Goal: Task Accomplishment & Management: Use online tool/utility

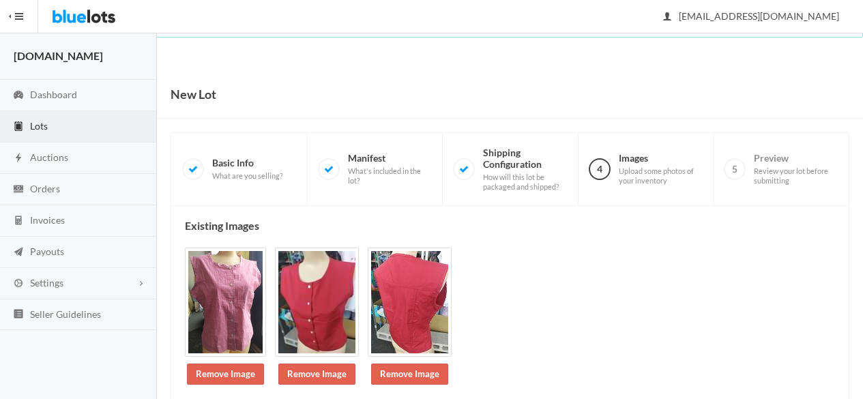
scroll to position [242, 0]
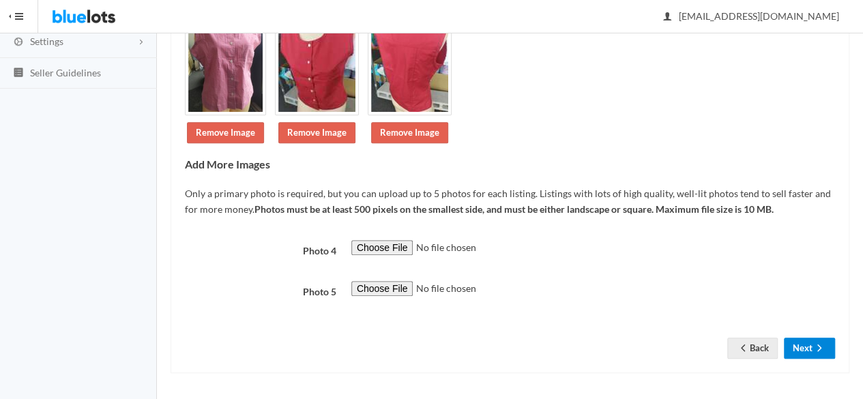
click at [793, 340] on button "Next" at bounding box center [809, 348] width 51 height 21
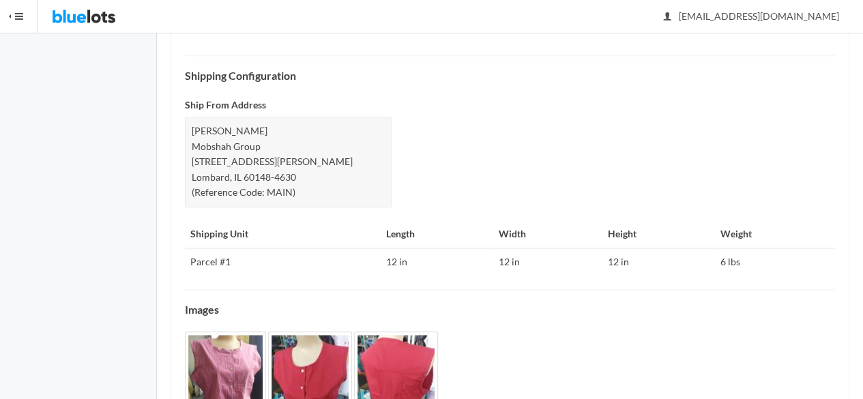
scroll to position [645, 0]
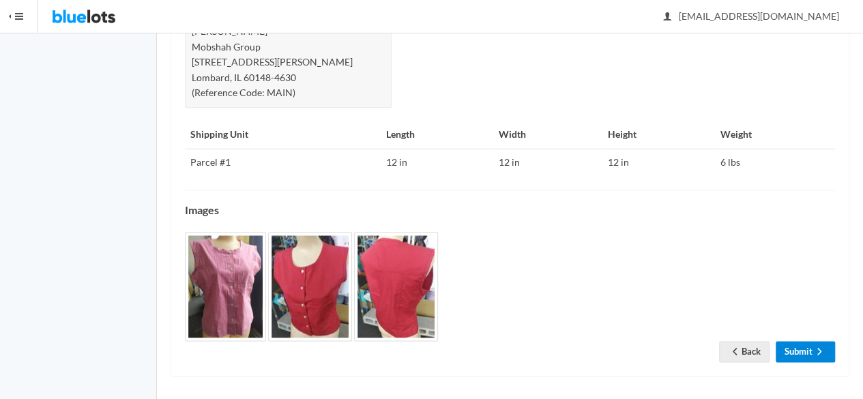
click at [808, 350] on link "Submit" at bounding box center [805, 351] width 59 height 21
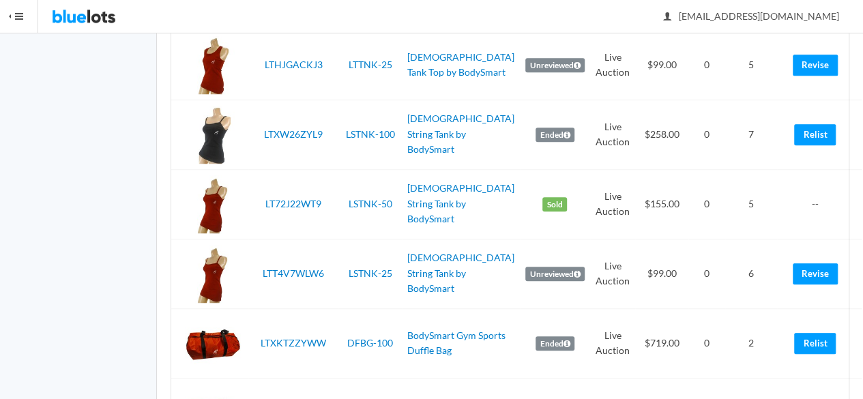
scroll to position [3475, 0]
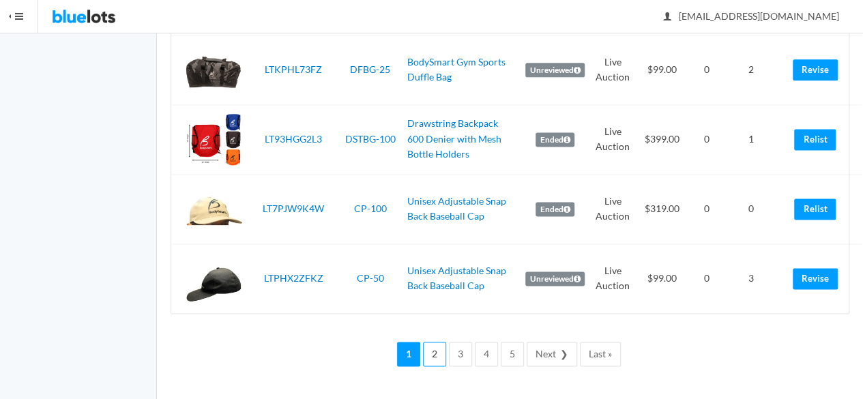
click at [446, 360] on link "2" at bounding box center [434, 354] width 23 height 25
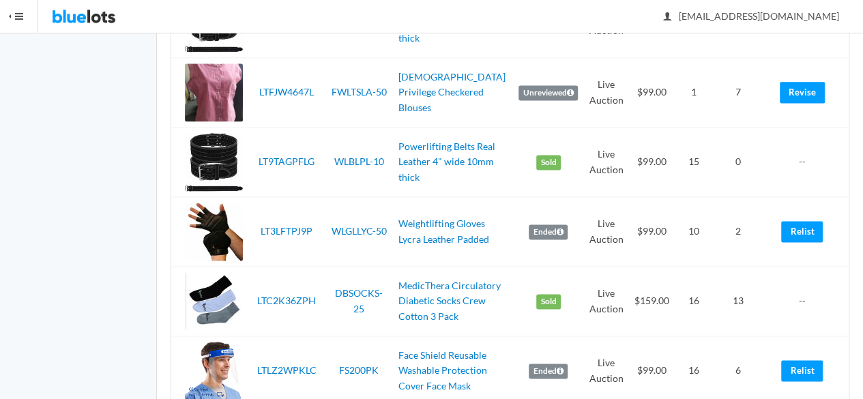
scroll to position [955, 0]
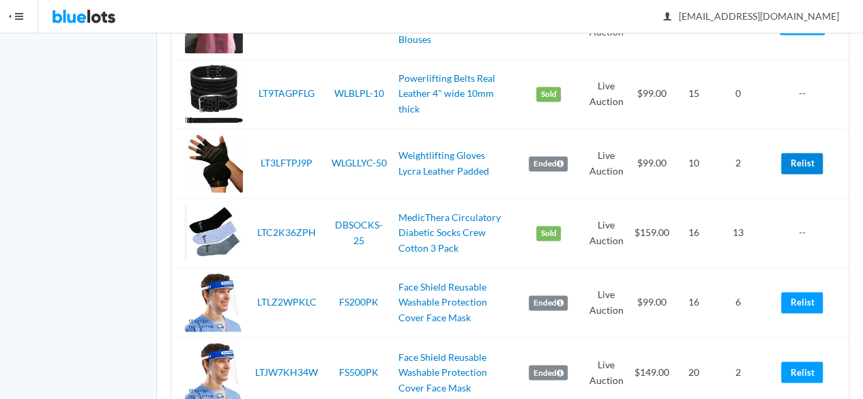
click at [808, 161] on link "Relist" at bounding box center [802, 163] width 42 height 21
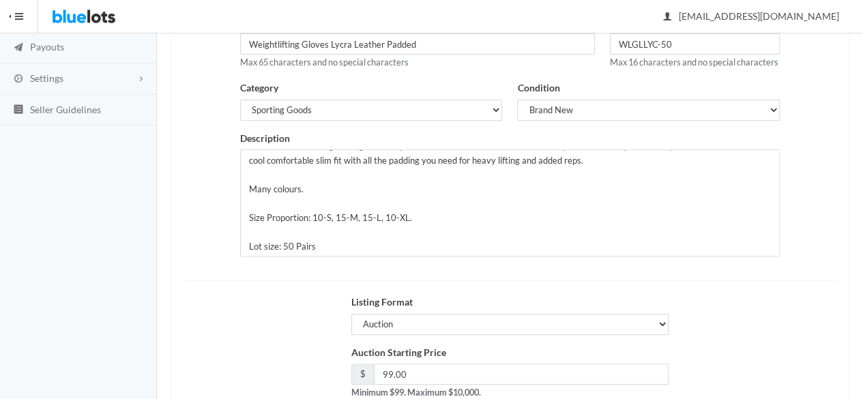
scroll to position [308, 0]
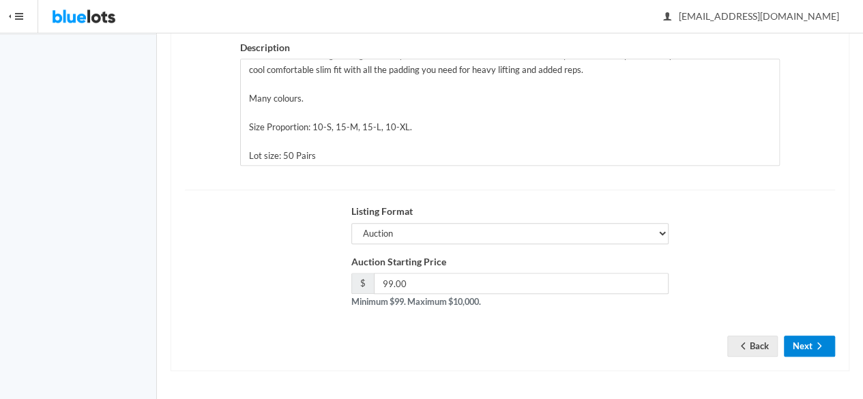
click at [806, 349] on button "Next" at bounding box center [809, 346] width 51 height 21
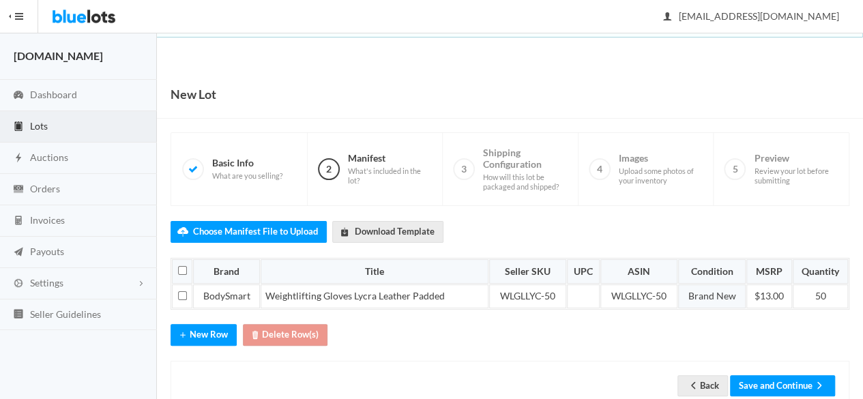
scroll to position [34, 0]
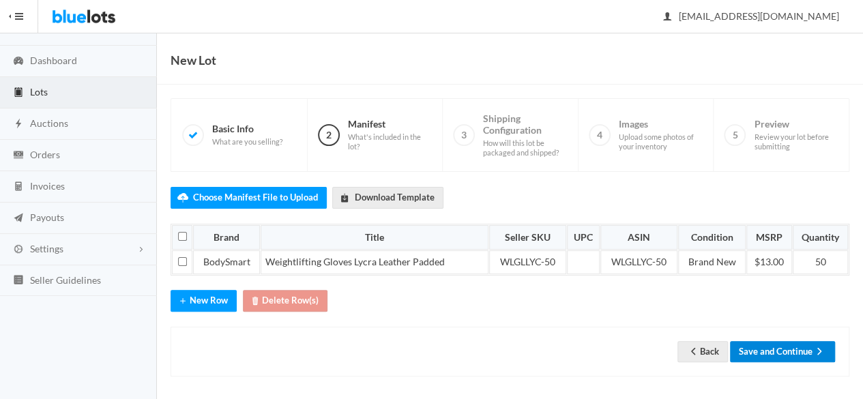
click at [813, 346] on icon "arrow forward" at bounding box center [820, 351] width 14 height 11
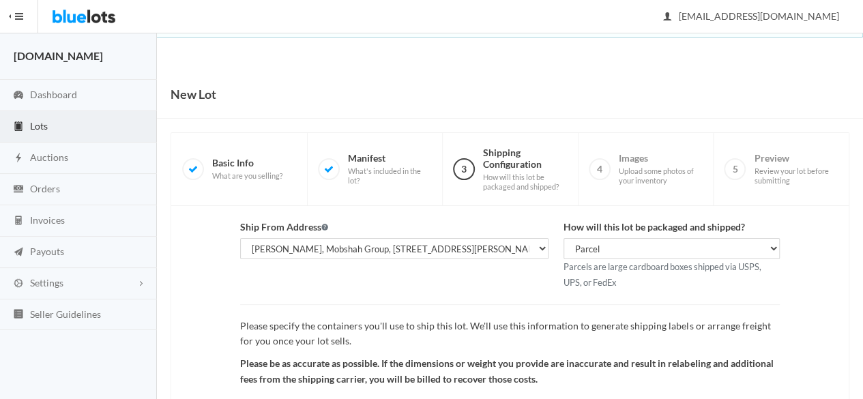
scroll to position [158, 0]
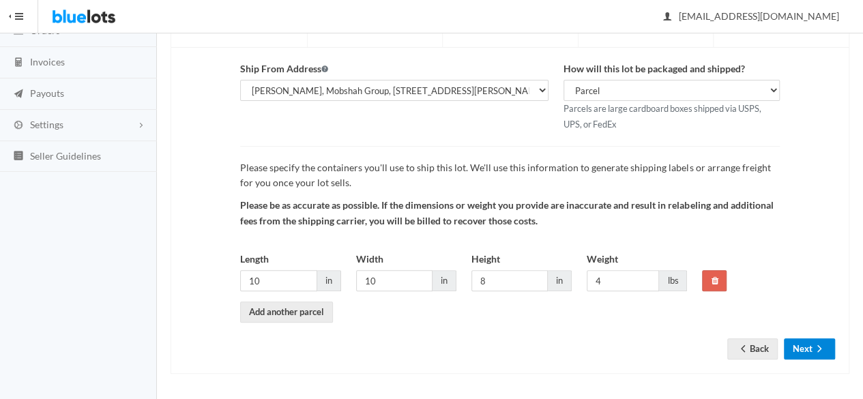
click at [815, 343] on icon "arrow forward" at bounding box center [820, 348] width 14 height 11
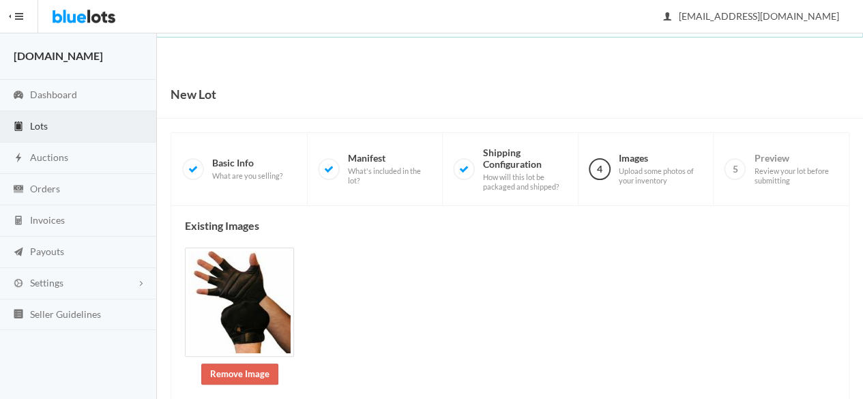
scroll to position [325, 0]
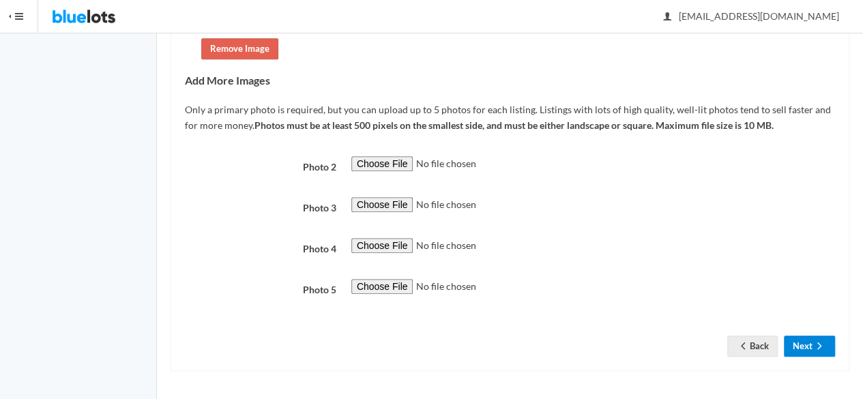
click at [798, 344] on button "Next" at bounding box center [809, 346] width 51 height 21
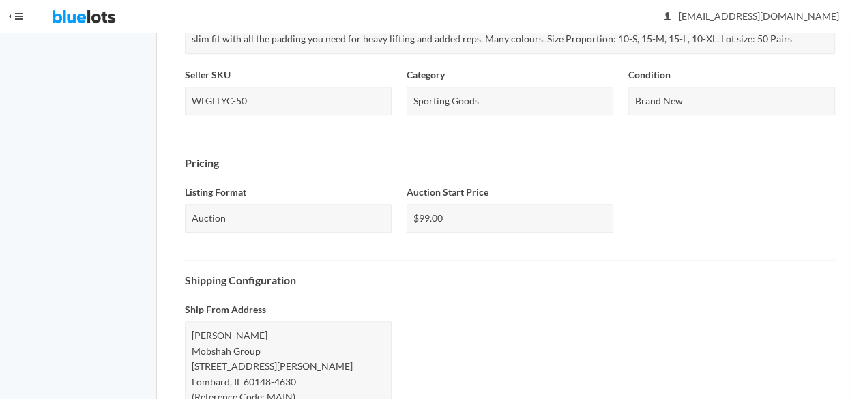
scroll to position [645, 0]
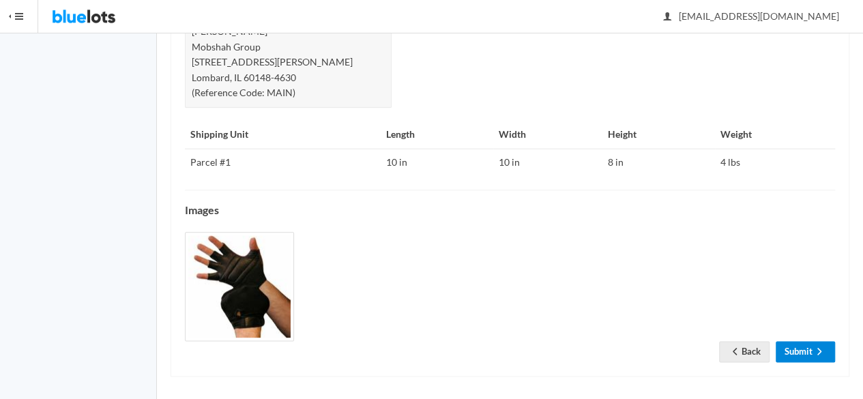
click at [804, 342] on link "Submit" at bounding box center [805, 351] width 59 height 21
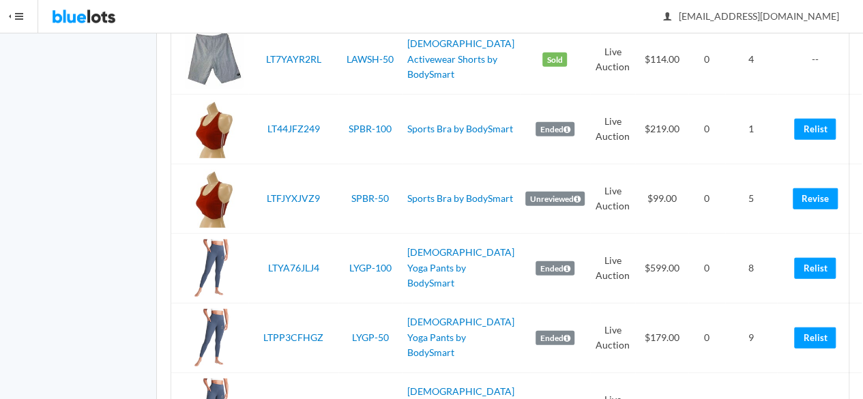
scroll to position [3475, 0]
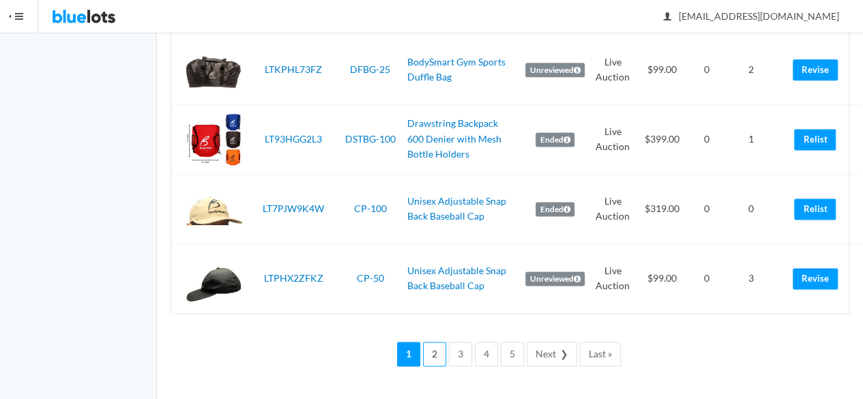
click at [438, 359] on link "2" at bounding box center [434, 354] width 23 height 25
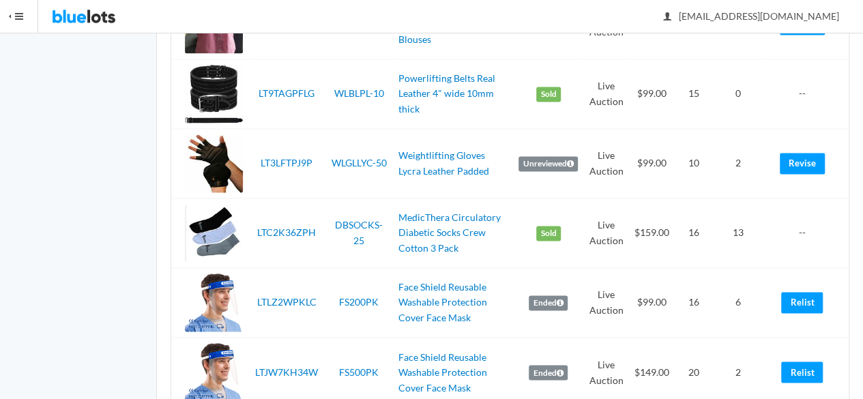
scroll to position [1023, 0]
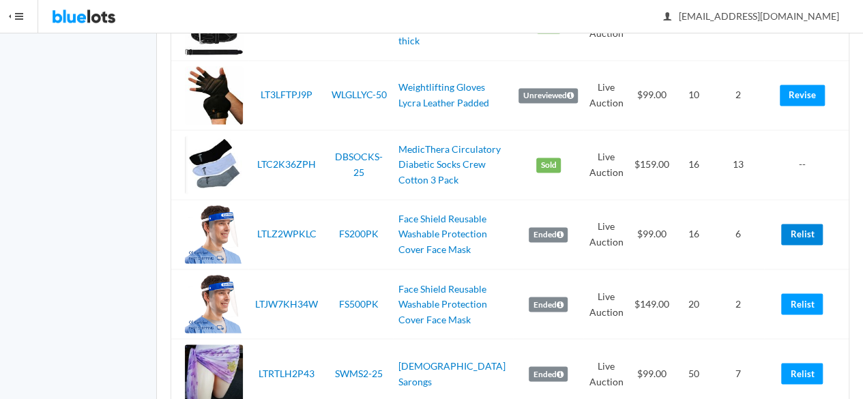
click at [791, 232] on link "Relist" at bounding box center [802, 234] width 42 height 21
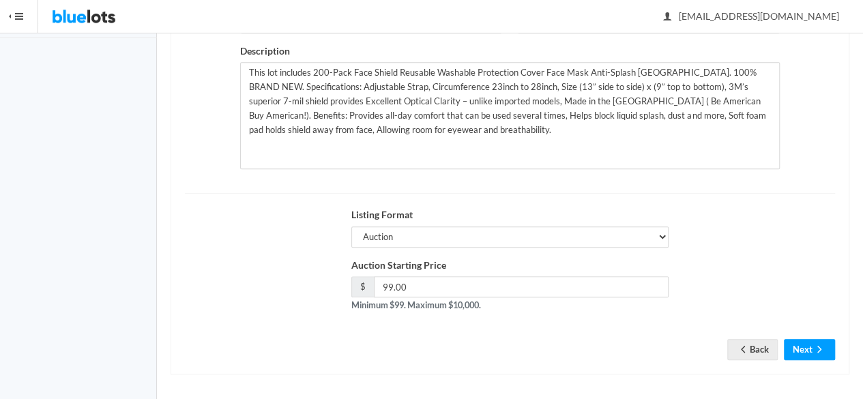
scroll to position [308, 0]
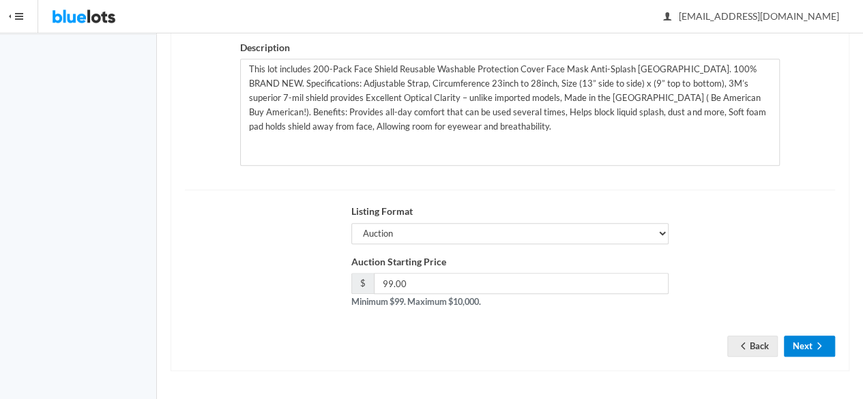
click at [830, 353] on button "Next" at bounding box center [809, 346] width 51 height 21
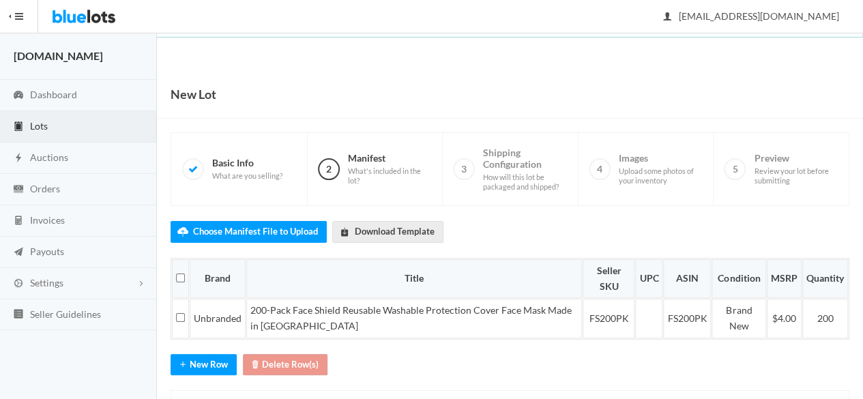
scroll to position [64, 0]
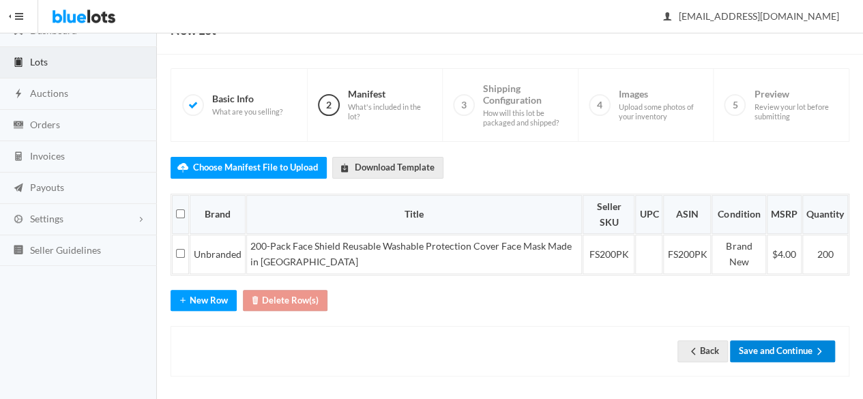
click at [779, 340] on button "Save and Continue" at bounding box center [782, 350] width 105 height 21
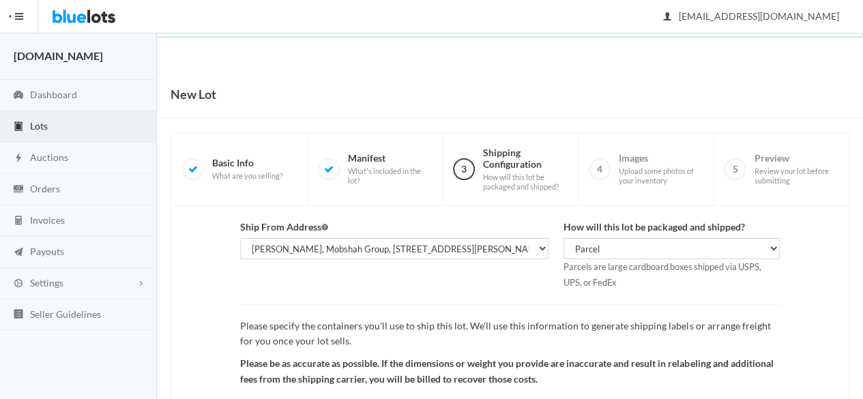
scroll to position [158, 0]
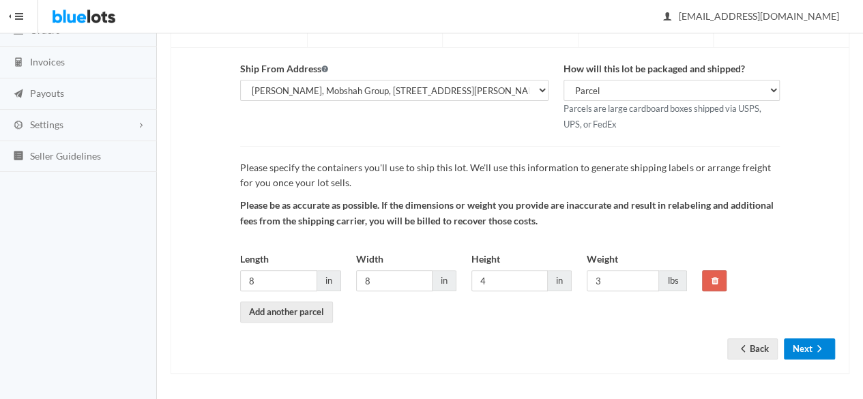
click at [812, 347] on button "Next" at bounding box center [809, 348] width 51 height 21
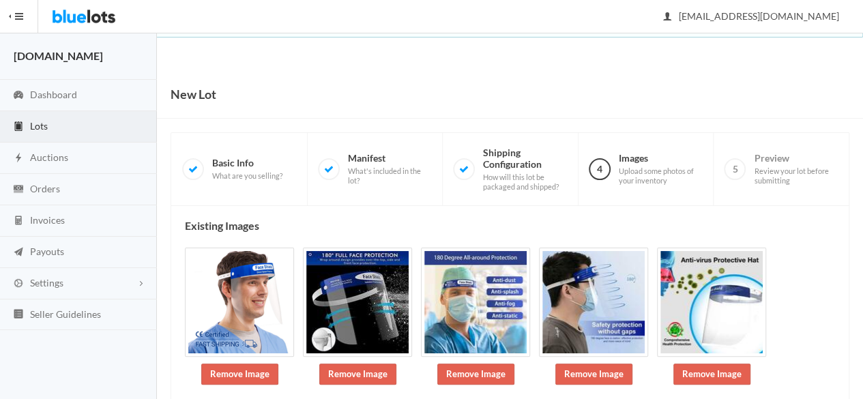
scroll to position [158, 0]
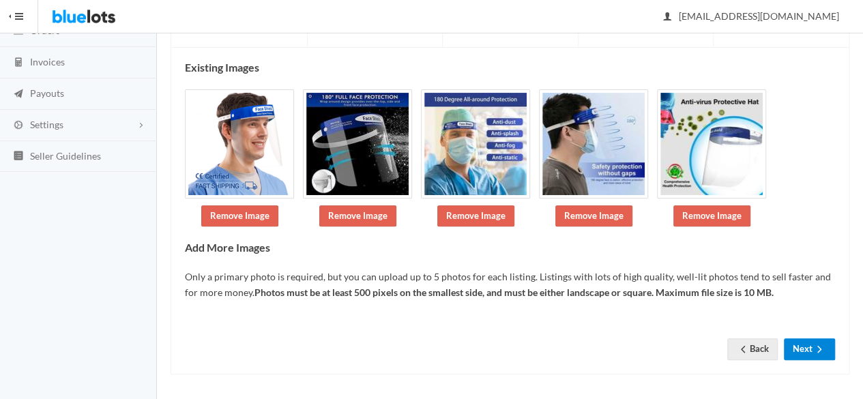
click at [801, 351] on button "Next" at bounding box center [809, 348] width 51 height 21
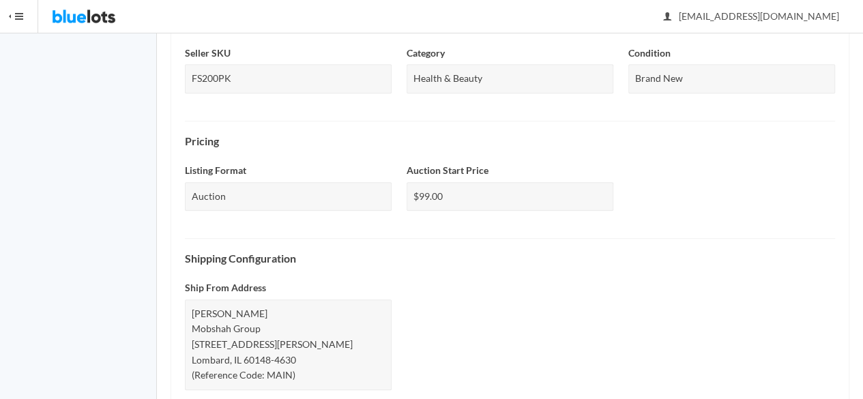
scroll to position [677, 0]
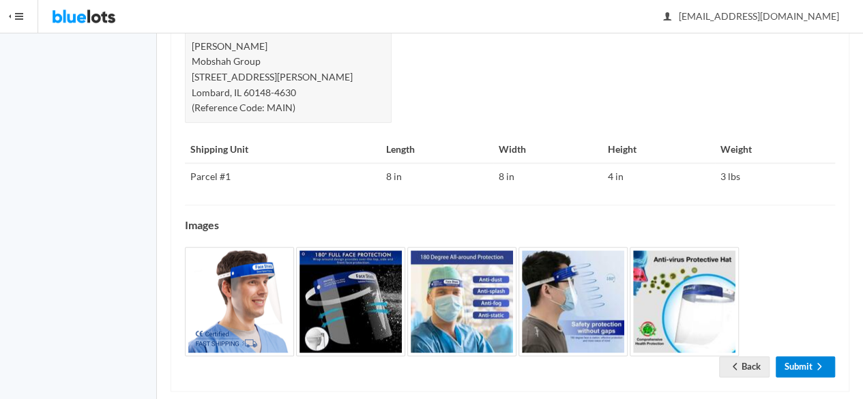
click at [791, 356] on link "Submit" at bounding box center [805, 366] width 59 height 21
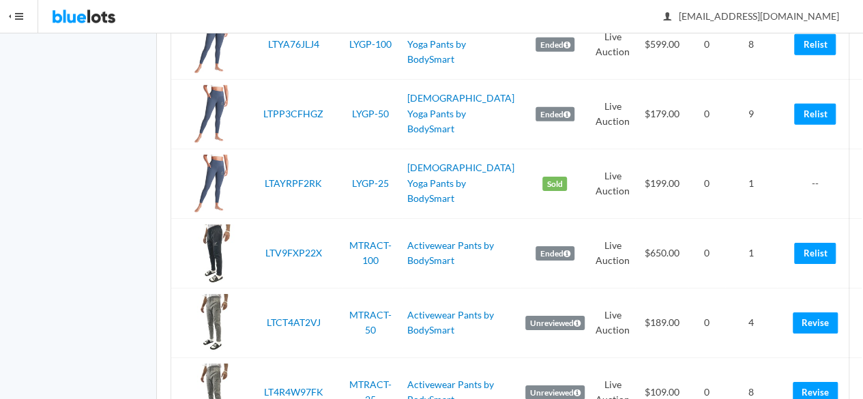
scroll to position [3475, 0]
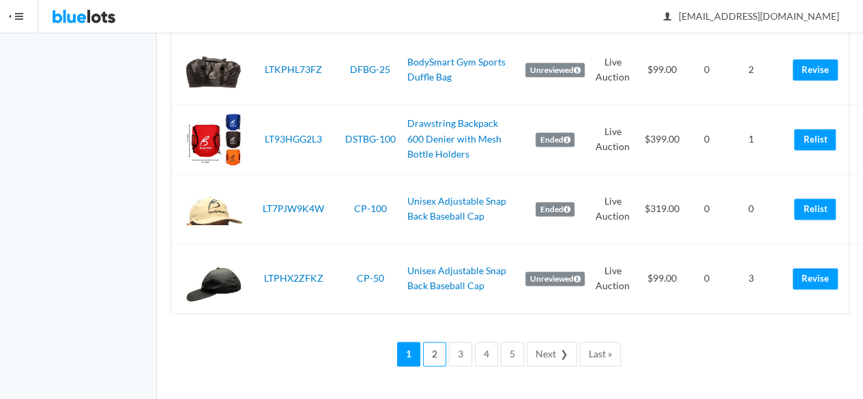
click at [443, 355] on link "2" at bounding box center [434, 354] width 23 height 25
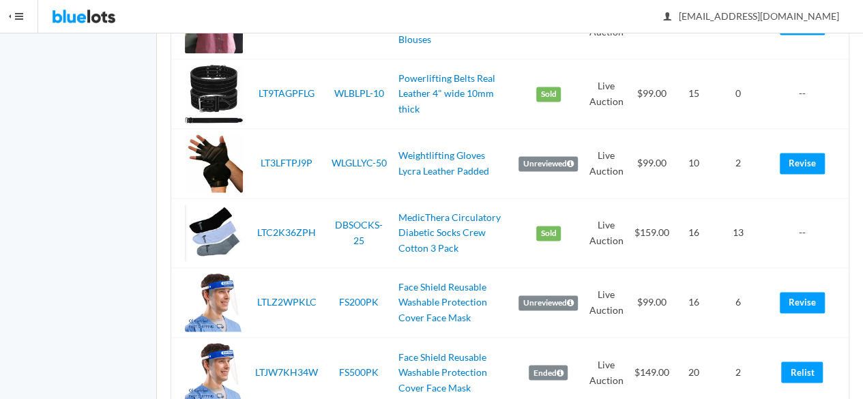
scroll to position [1092, 0]
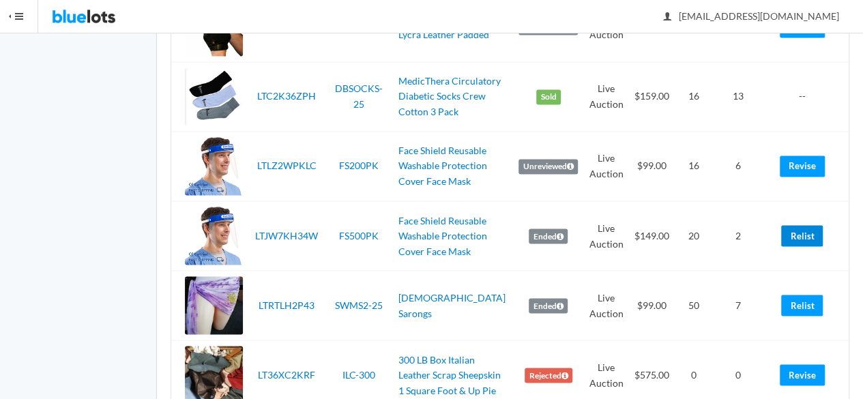
click at [806, 235] on link "Relist" at bounding box center [802, 235] width 42 height 21
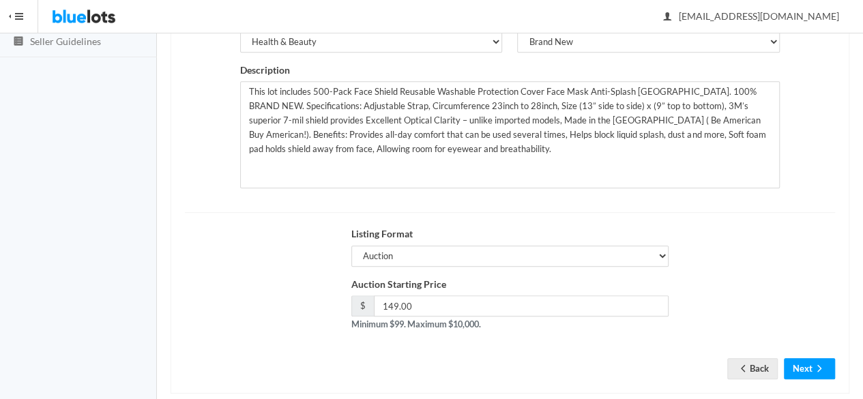
scroll to position [308, 0]
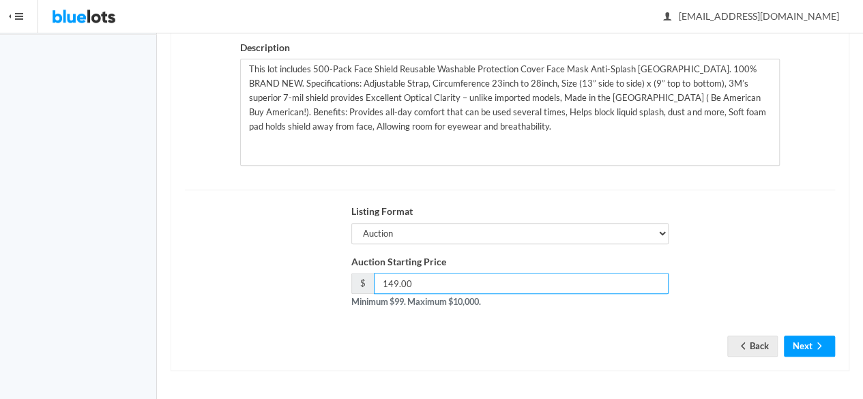
click at [393, 282] on input "149.00" at bounding box center [521, 283] width 295 height 21
click at [816, 345] on icon "arrow forward" at bounding box center [820, 345] width 14 height 11
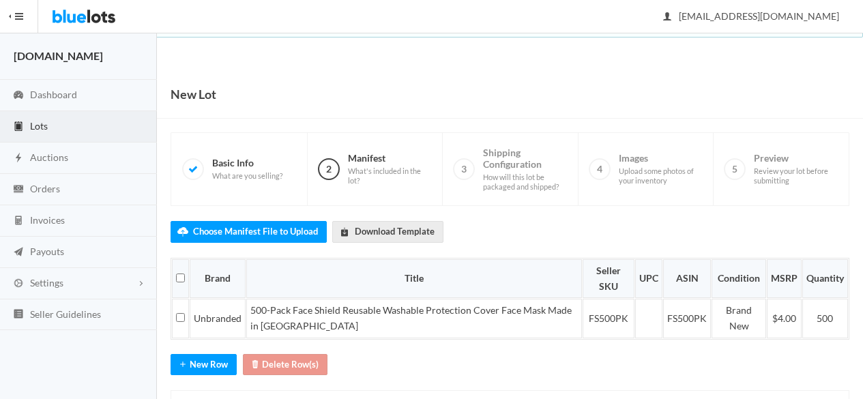
scroll to position [64, 0]
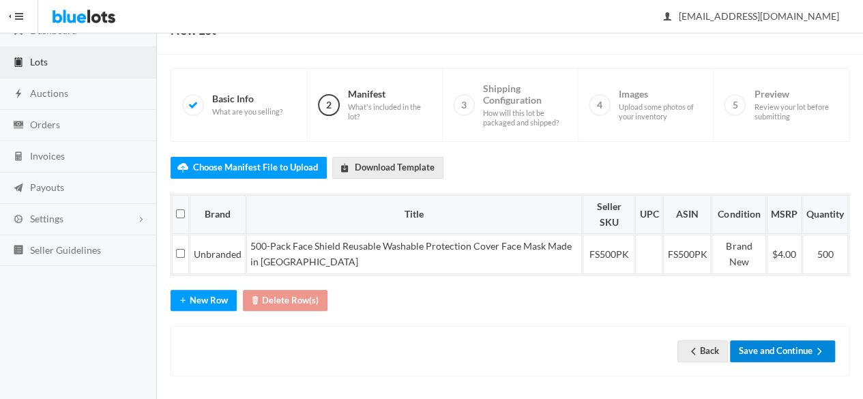
click at [799, 347] on button "Save and Continue" at bounding box center [782, 350] width 105 height 21
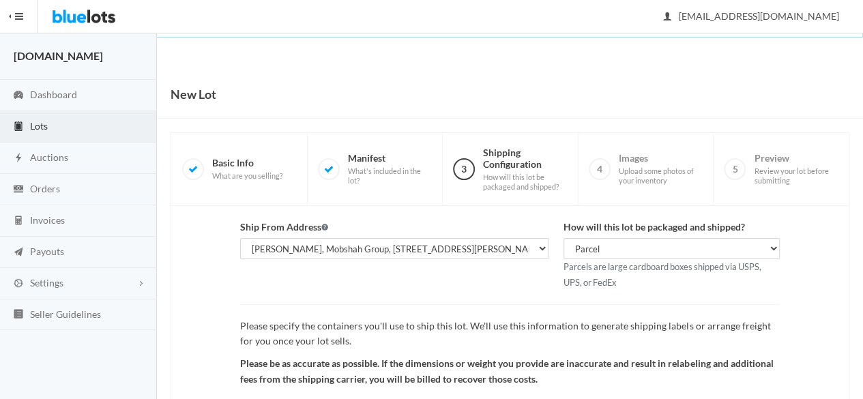
scroll to position [158, 0]
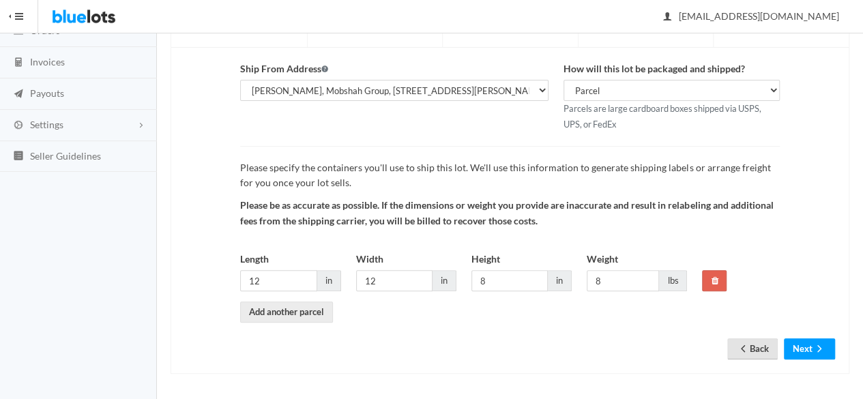
click at [752, 353] on link "Back" at bounding box center [752, 348] width 50 height 21
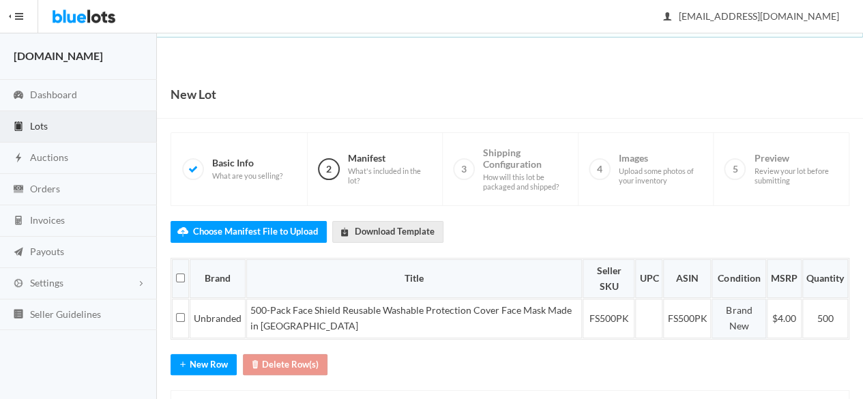
scroll to position [64, 0]
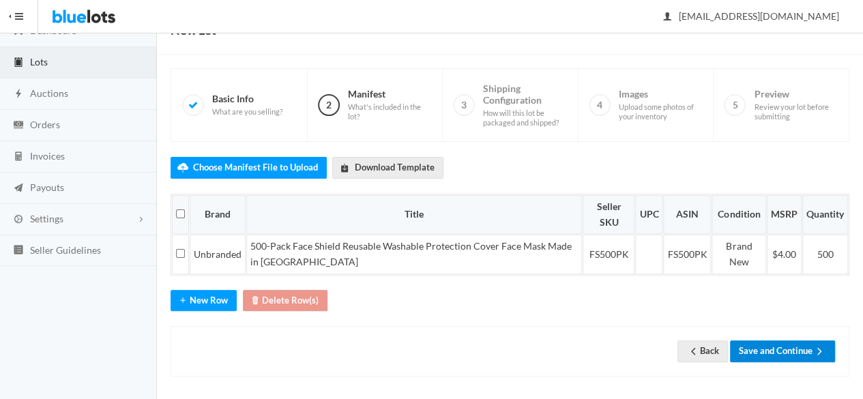
click at [800, 345] on button "Save and Continue" at bounding box center [782, 350] width 105 height 21
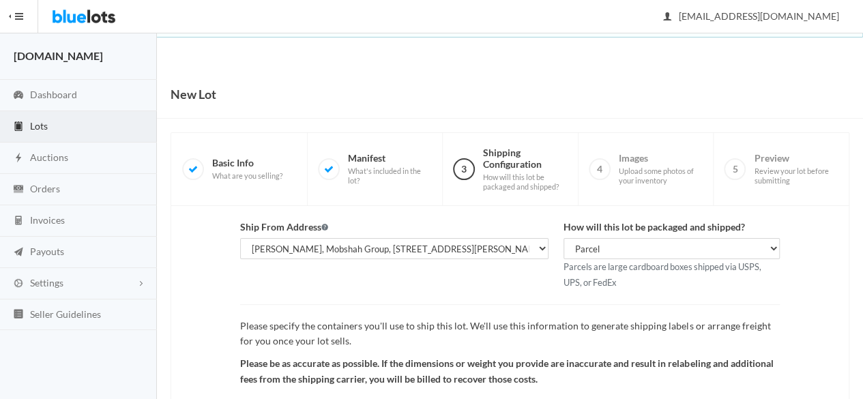
scroll to position [158, 0]
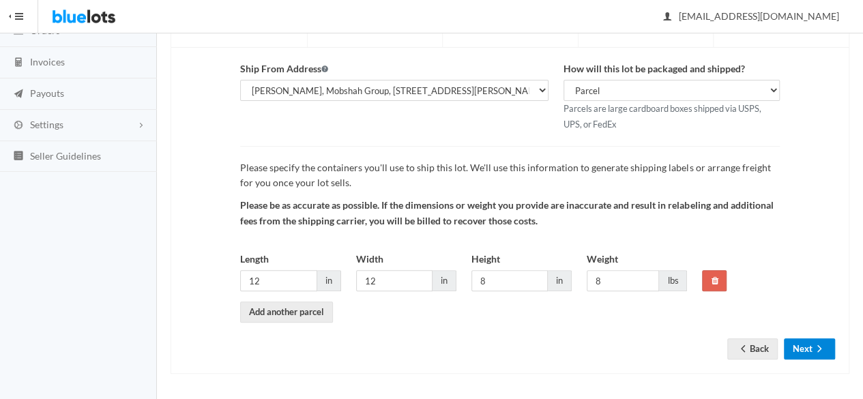
click at [796, 345] on button "Next" at bounding box center [809, 348] width 51 height 21
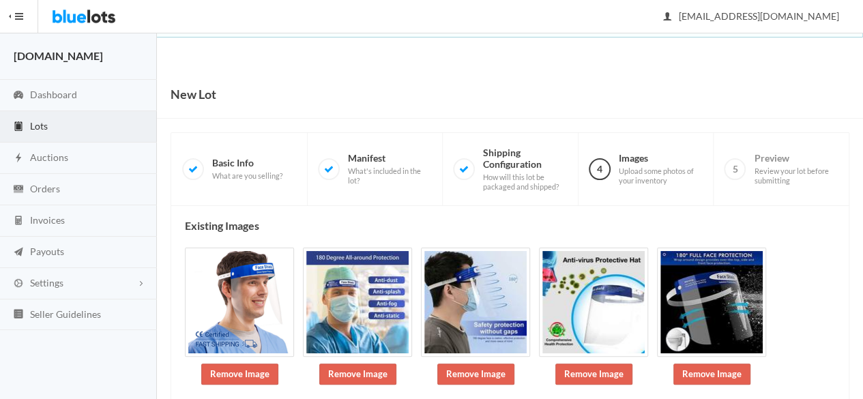
scroll to position [158, 0]
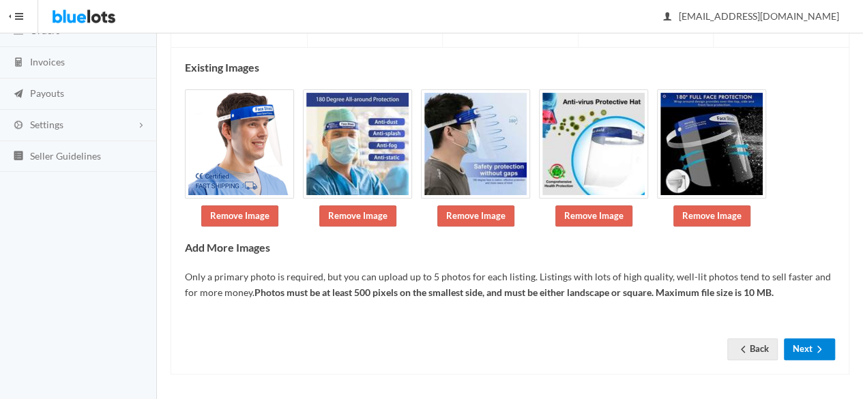
click at [796, 348] on button "Next" at bounding box center [809, 348] width 51 height 21
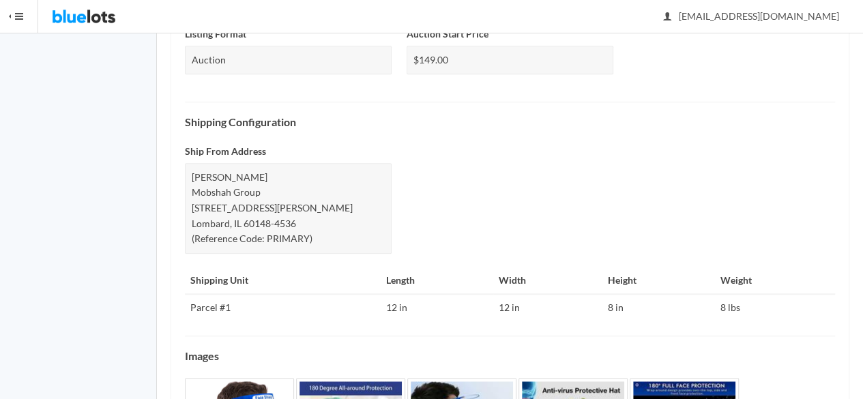
scroll to position [677, 0]
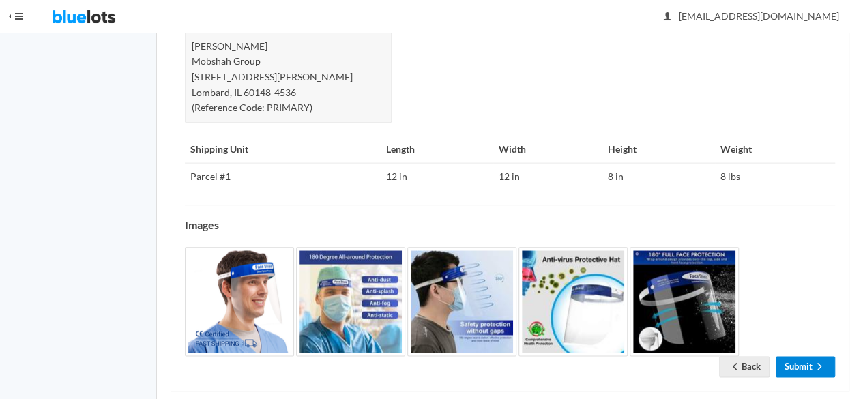
click at [791, 356] on link "Submit" at bounding box center [805, 366] width 59 height 21
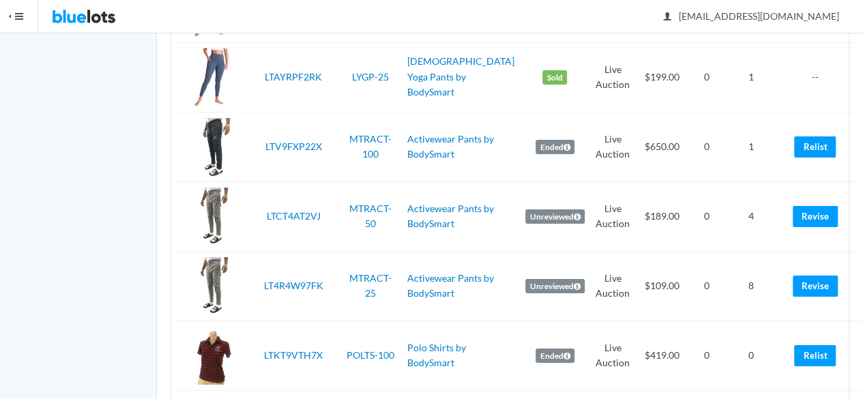
scroll to position [3475, 0]
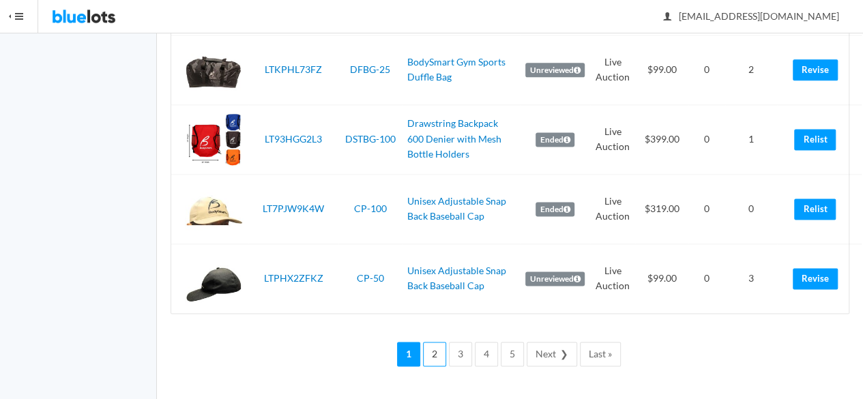
click at [443, 357] on link "2" at bounding box center [434, 354] width 23 height 25
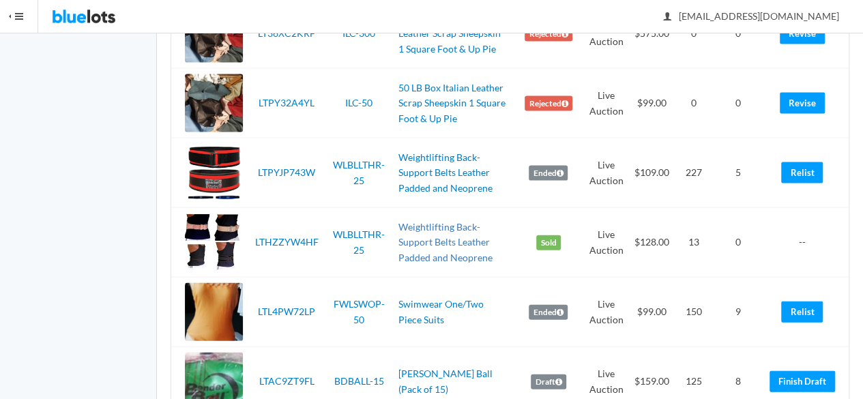
scroll to position [1501, 0]
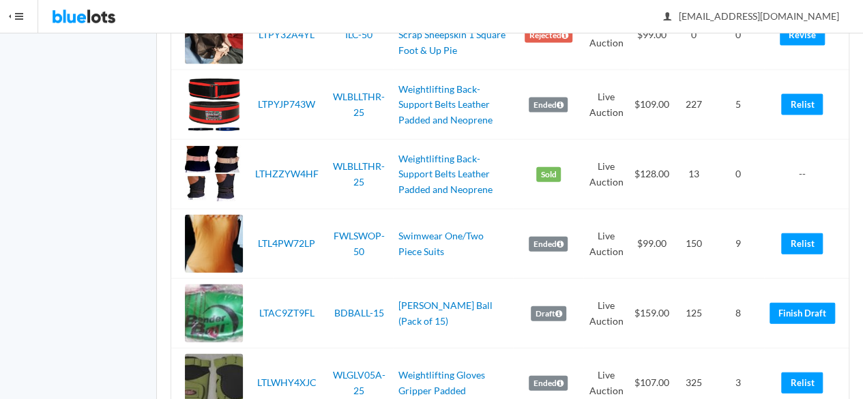
click at [801, 268] on td "Relist" at bounding box center [806, 244] width 85 height 70
click at [801, 254] on link "Relist" at bounding box center [802, 243] width 42 height 21
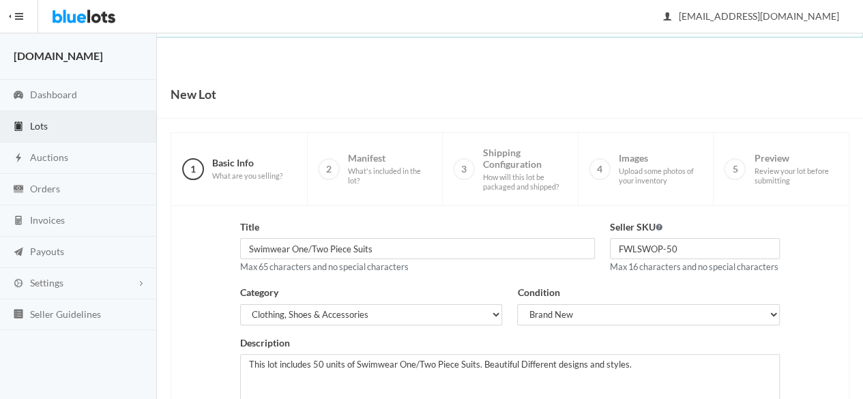
scroll to position [308, 0]
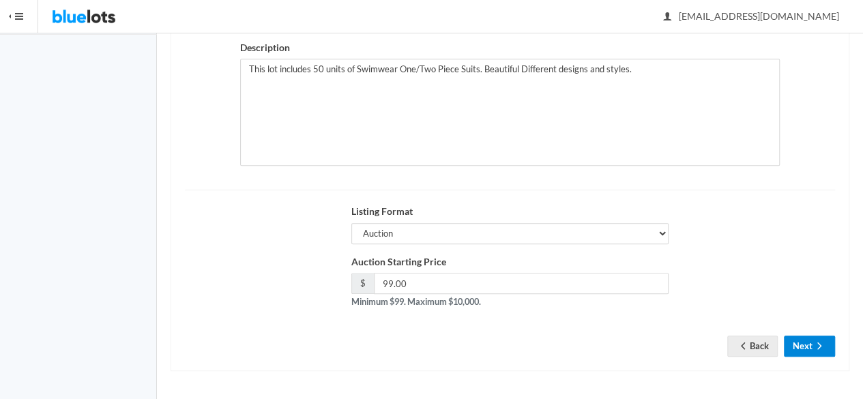
click at [808, 346] on button "Next" at bounding box center [809, 346] width 51 height 21
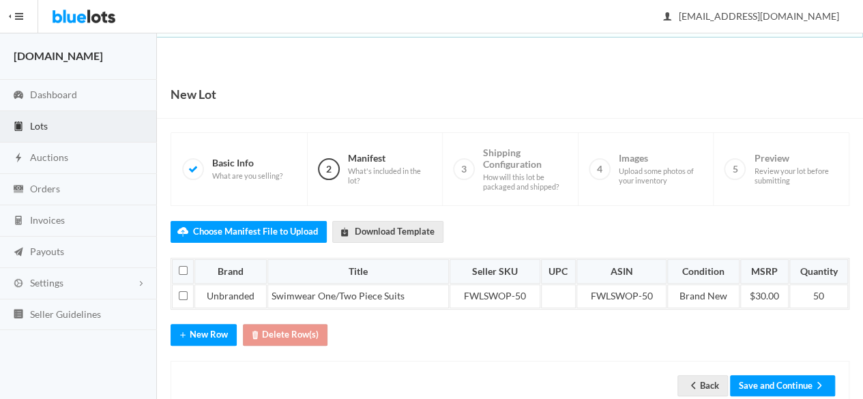
scroll to position [34, 0]
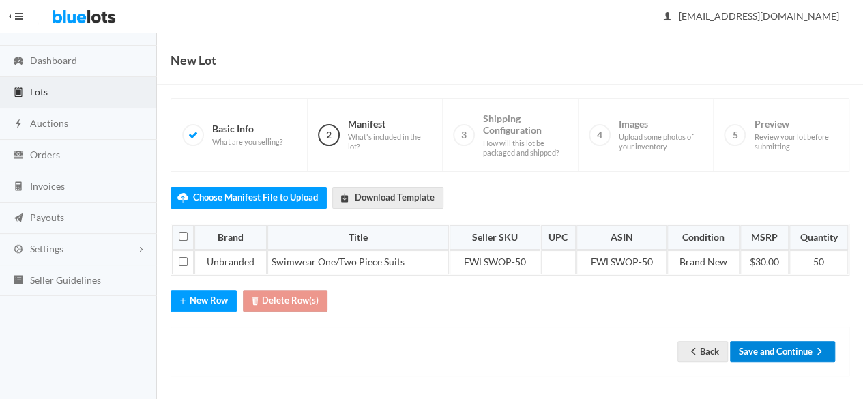
click at [804, 345] on button "Save and Continue" at bounding box center [782, 351] width 105 height 21
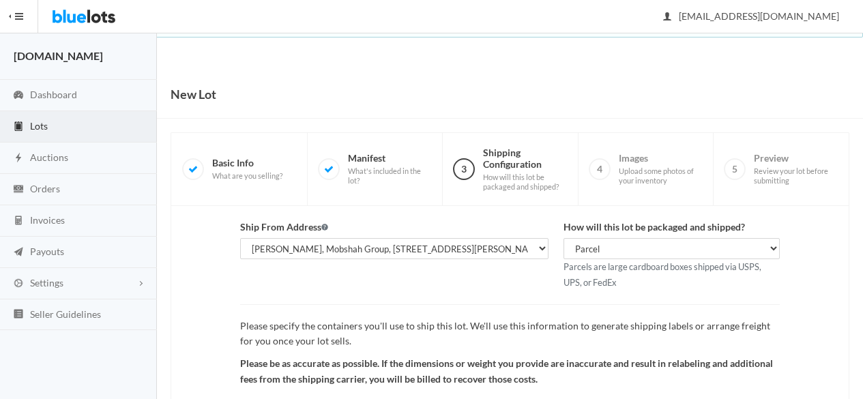
scroll to position [158, 0]
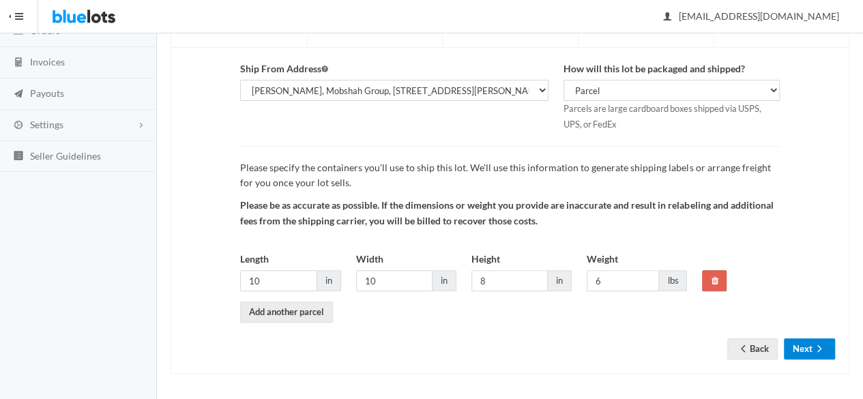
click at [826, 349] on button "Next" at bounding box center [809, 348] width 51 height 21
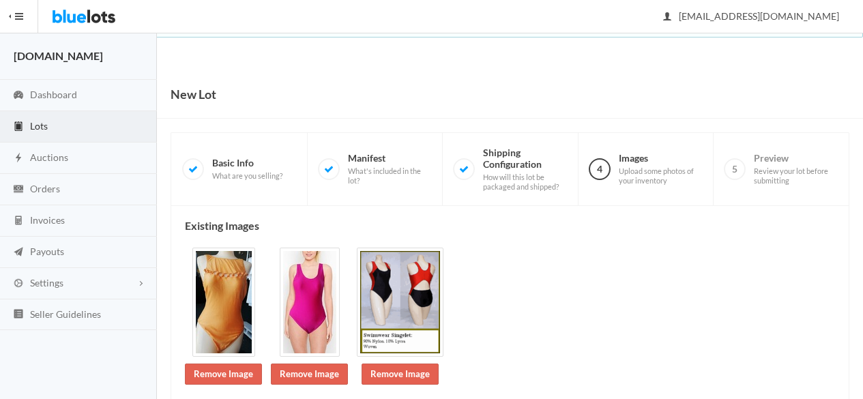
scroll to position [242, 0]
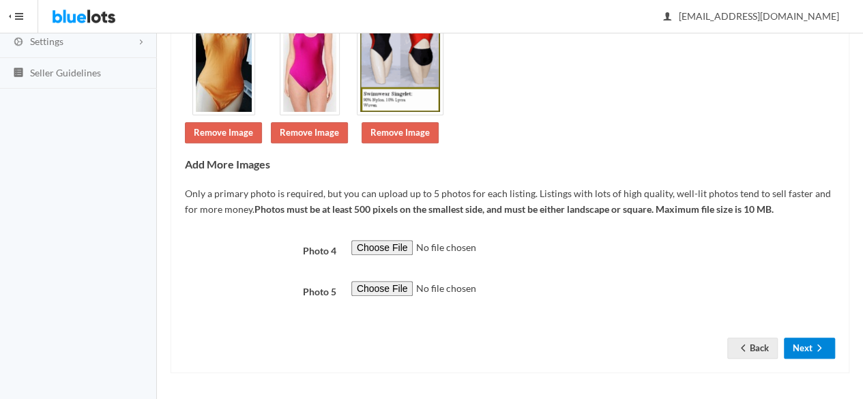
click at [808, 347] on button "Next" at bounding box center [809, 348] width 51 height 21
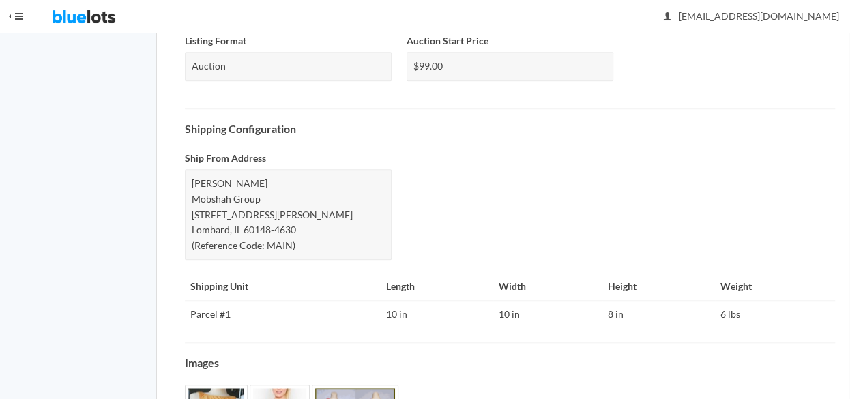
scroll to position [630, 0]
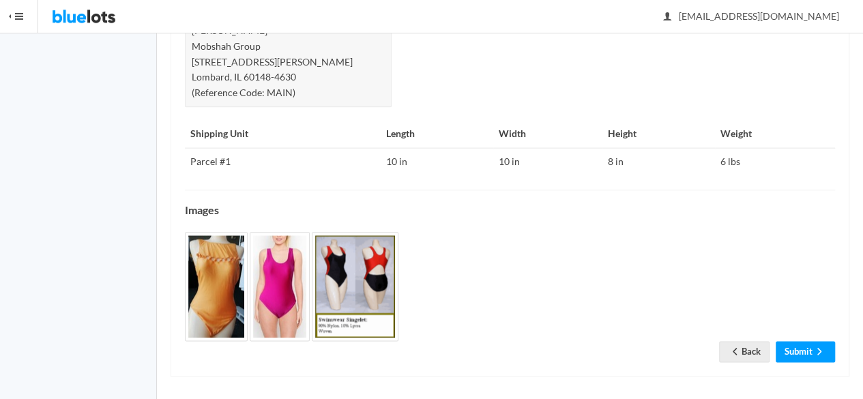
click at [803, 352] on link "Submit" at bounding box center [805, 351] width 59 height 21
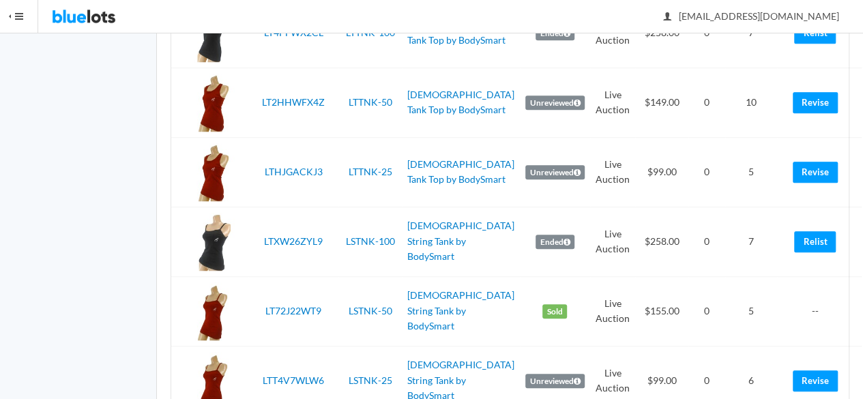
scroll to position [3475, 0]
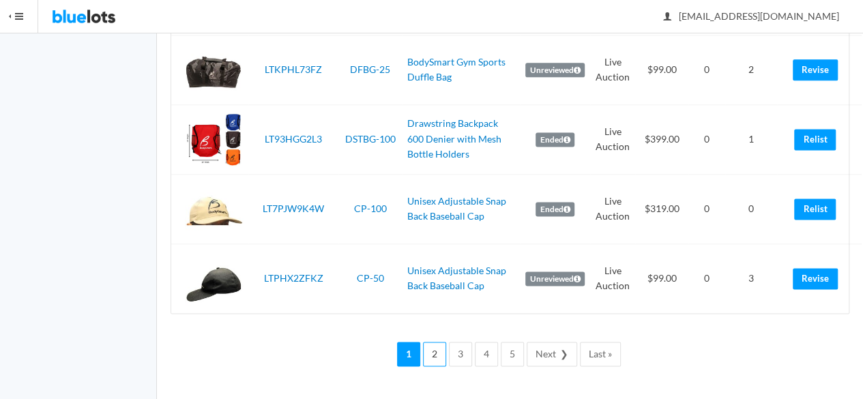
click at [441, 351] on link "2" at bounding box center [434, 354] width 23 height 25
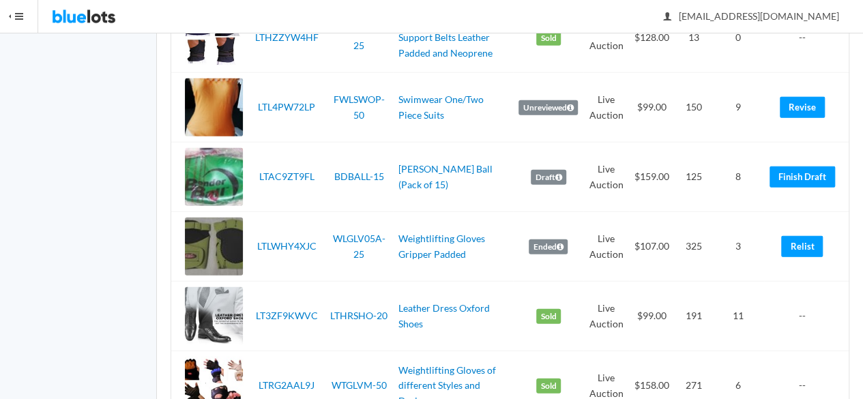
scroll to position [1706, 0]
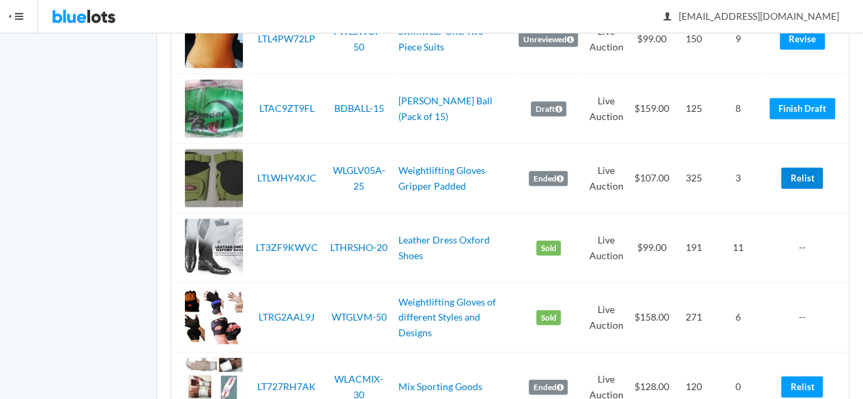
click at [804, 189] on link "Relist" at bounding box center [802, 178] width 42 height 21
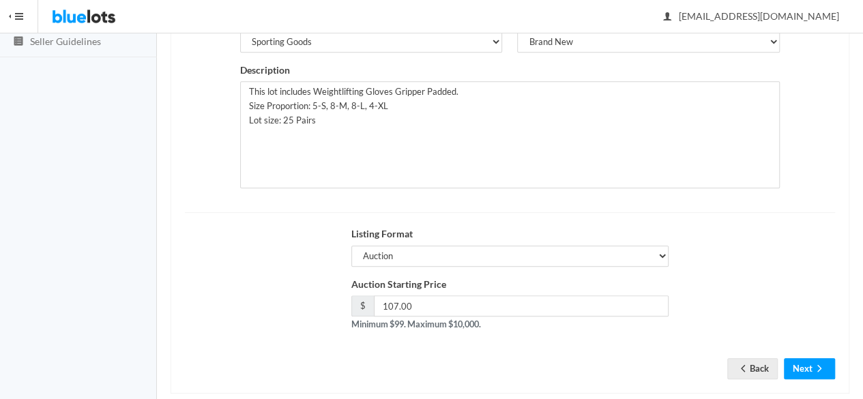
scroll to position [308, 0]
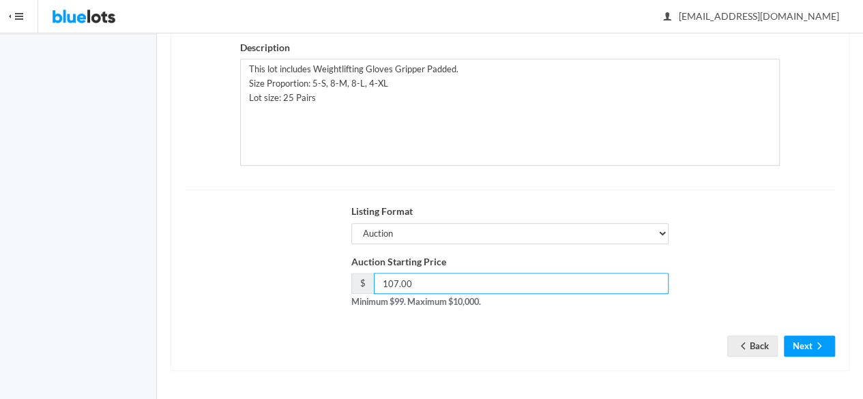
click at [394, 277] on input "107.00" at bounding box center [521, 283] width 295 height 21
type input "99.00"
click at [801, 345] on button "Next" at bounding box center [809, 346] width 51 height 21
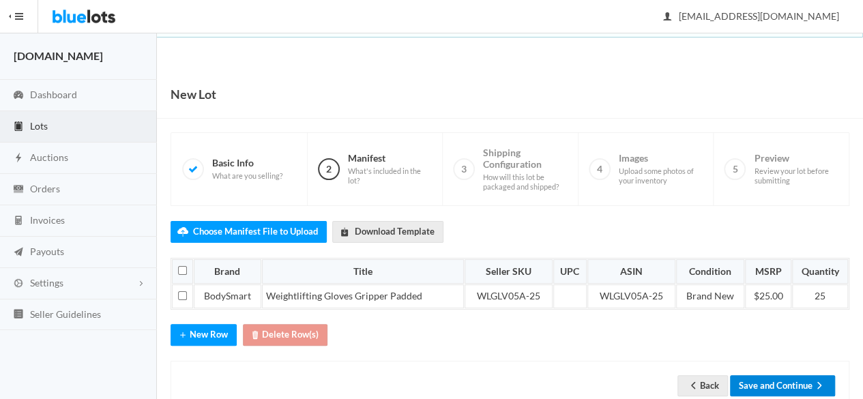
click at [787, 379] on button "Save and Continue" at bounding box center [782, 385] width 105 height 21
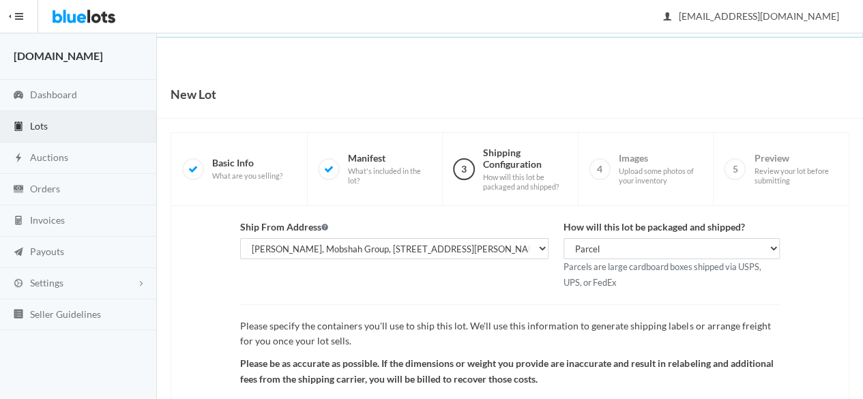
scroll to position [158, 0]
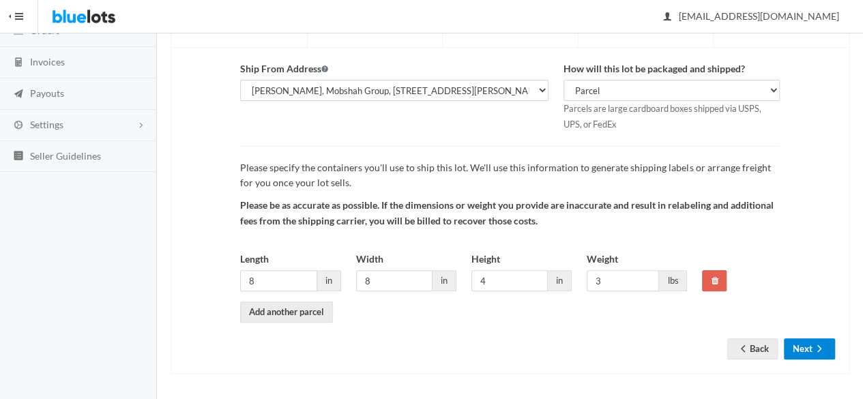
click at [814, 343] on icon "arrow forward" at bounding box center [820, 348] width 14 height 11
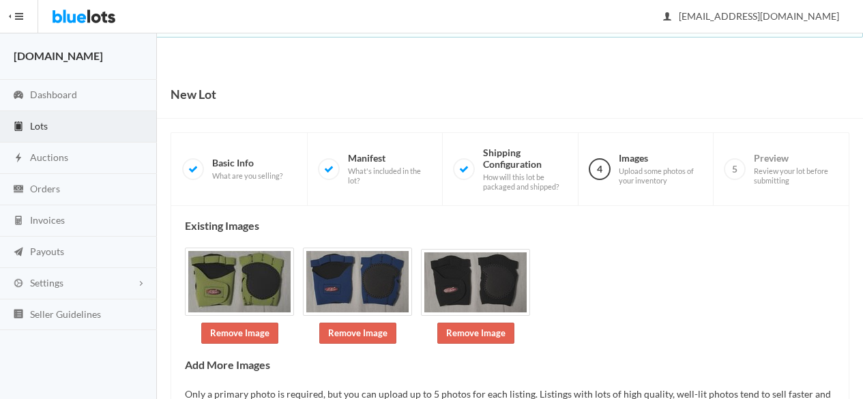
scroll to position [201, 0]
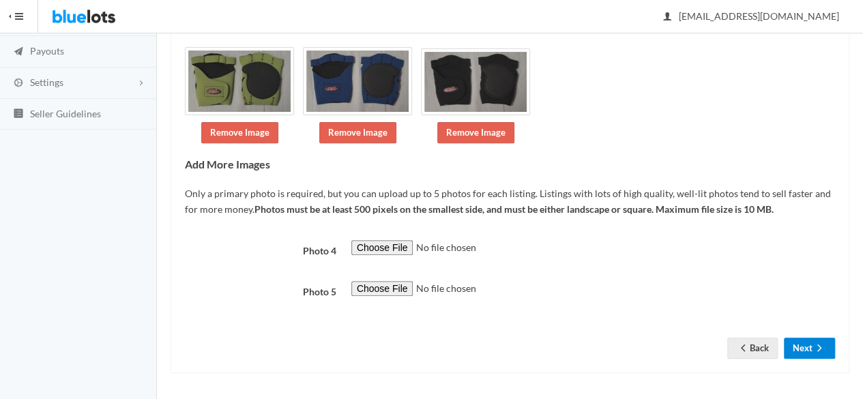
click at [820, 351] on icon "arrow forward" at bounding box center [820, 347] width 14 height 11
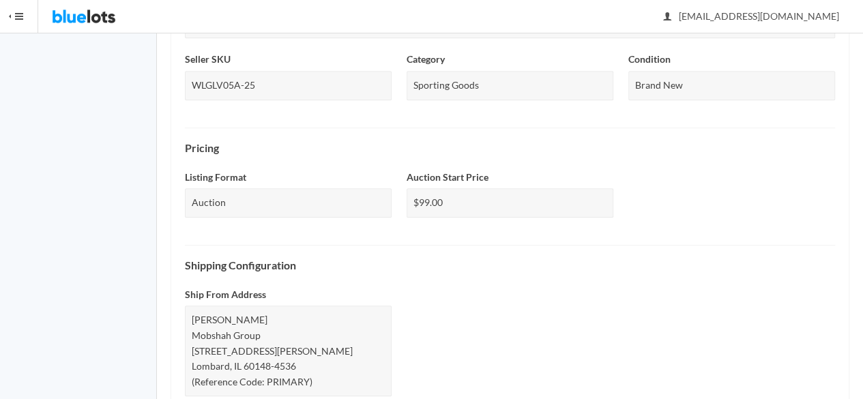
scroll to position [589, 0]
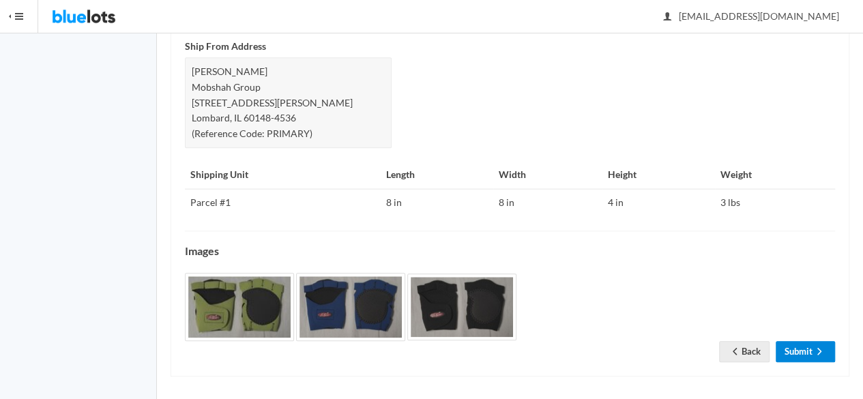
click at [811, 347] on link "Submit" at bounding box center [805, 351] width 59 height 21
